Goal: Find contact information: Obtain details needed to contact an individual or organization

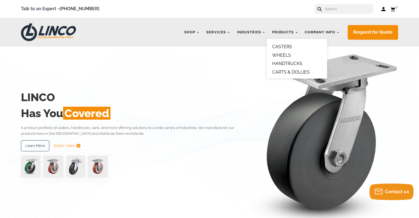
click at [290, 71] on link "CARTS & DOLLIES" at bounding box center [290, 71] width 37 height 5
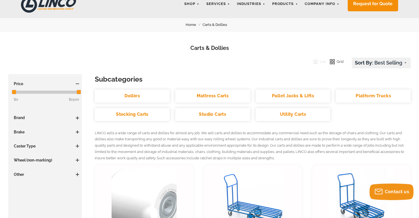
scroll to position [28, 0]
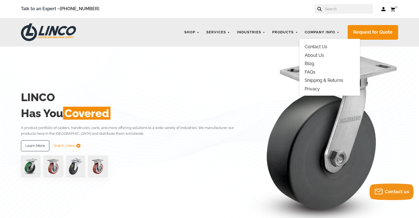
click at [319, 55] on link "About Us" at bounding box center [314, 55] width 19 height 5
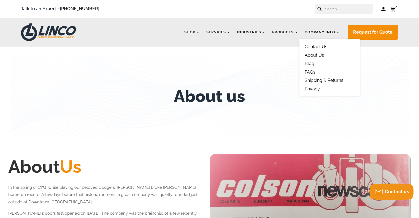
click at [314, 46] on link "Contact Us" at bounding box center [316, 46] width 23 height 5
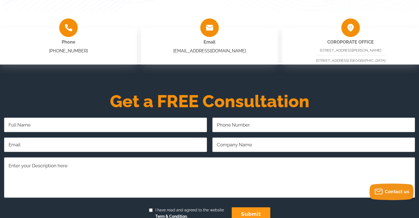
scroll to position [55, 0]
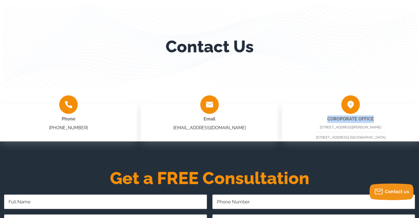
drag, startPoint x: 328, startPoint y: 119, endPoint x: 376, endPoint y: 121, distance: 48.0
click at [376, 121] on div "COROPORATE OFFICE 10749 E. Rush St. S. El Monte, CA 91733 7588 Clairemont Mesa …" at bounding box center [350, 122] width 137 height 37
copy strong "COROPORATE OFFICE"
click at [339, 126] on span "10749 E. Rush St. S. El Monte, CA 91733" at bounding box center [350, 127] width 61 height 4
drag, startPoint x: 331, startPoint y: 137, endPoint x: 377, endPoint y: 138, distance: 46.0
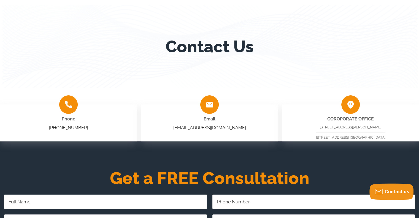
click at [375, 138] on span "7588 Clairemont Mesa Blvd. San Diego, CA 92111" at bounding box center [350, 137] width 69 height 4
click at [377, 138] on span "7588 Clairemont Mesa Blvd. San Diego, CA 92111" at bounding box center [350, 137] width 69 height 4
drag, startPoint x: 319, startPoint y: 128, endPoint x: 383, endPoint y: 129, distance: 64.8
click at [383, 129] on div "10749 E. Rush St. S. El Monte, CA 91733 7588 Clairemont Mesa Blvd. San Diego, C…" at bounding box center [350, 132] width 69 height 16
click at [327, 127] on span "10749 E. Rush St. S. El Monte, CA 91733" at bounding box center [350, 127] width 61 height 4
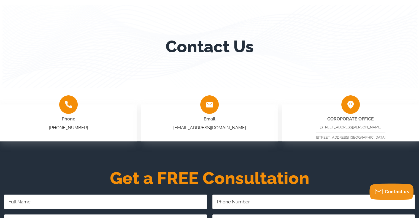
drag, startPoint x: 318, startPoint y: 128, endPoint x: 382, endPoint y: 129, distance: 63.4
click at [381, 129] on span "10749 E. Rush St. S. El Monte, CA 91733" at bounding box center [350, 127] width 61 height 4
copy span "10749 E. Rush St. S. El Monte, CA 91733"
drag, startPoint x: 51, startPoint y: 128, endPoint x: 84, endPoint y: 129, distance: 33.6
click at [84, 129] on div "Phone 866-306-9566" at bounding box center [68, 122] width 137 height 37
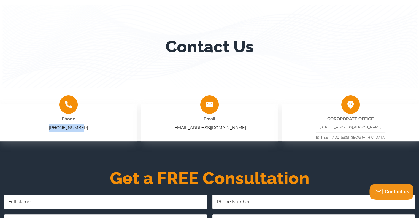
copy link "[PHONE_NUMBER]"
drag, startPoint x: 188, startPoint y: 128, endPoint x: 235, endPoint y: 129, distance: 46.3
click at [235, 129] on div "Email sales@shoplinco.com" at bounding box center [209, 122] width 137 height 37
copy link "sales@shoplinco.com"
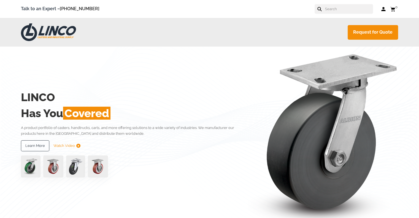
click at [177, 72] on div "LINCO Has You Covered A product portfolio of casters, handtrucks, carts, and mo…" at bounding box center [209, 133] width 377 height 173
click at [45, 36] on img at bounding box center [48, 32] width 55 height 18
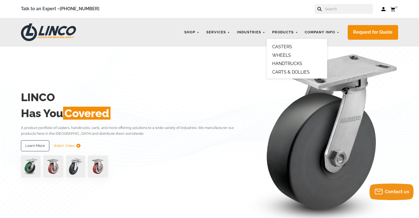
click at [292, 63] on link "HANDTRUCKS" at bounding box center [287, 63] width 30 height 5
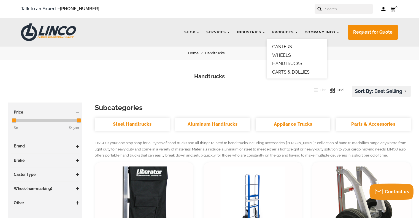
click at [293, 71] on link "CARTS & DOLLIES" at bounding box center [290, 71] width 37 height 5
